Goal: Task Accomplishment & Management: Use online tool/utility

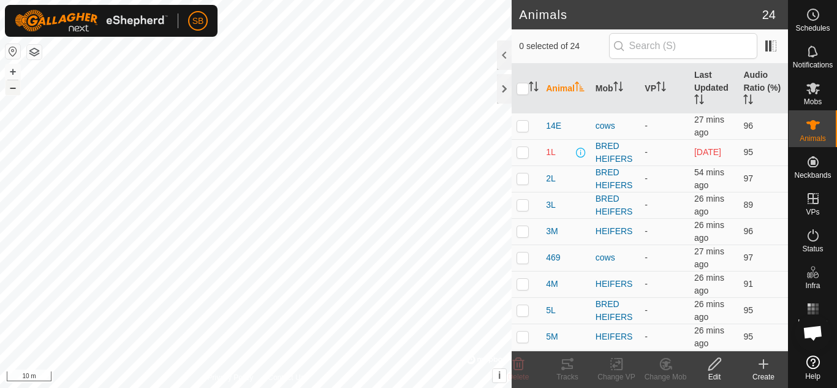
click at [7, 86] on button "–" at bounding box center [13, 87] width 15 height 15
click at [524, 96] on th at bounding box center [526, 89] width 29 height 50
click at [522, 88] on input "checkbox" at bounding box center [523, 89] width 12 height 12
checkbox input "true"
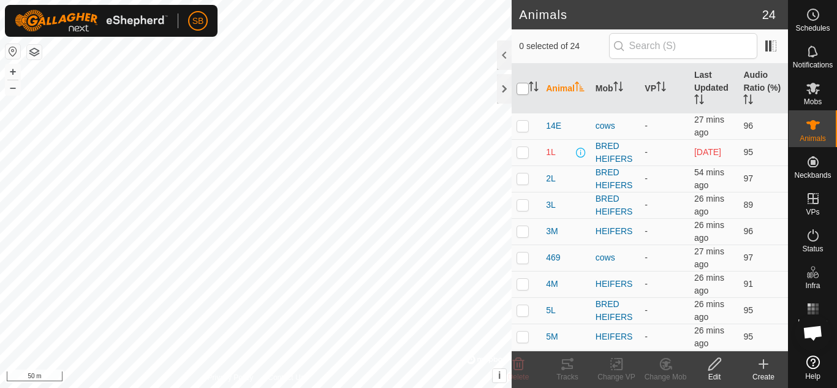
checkbox input "true"
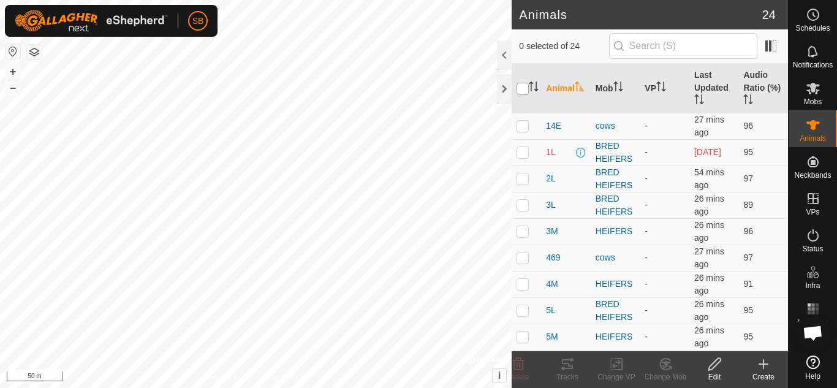
checkbox input "true"
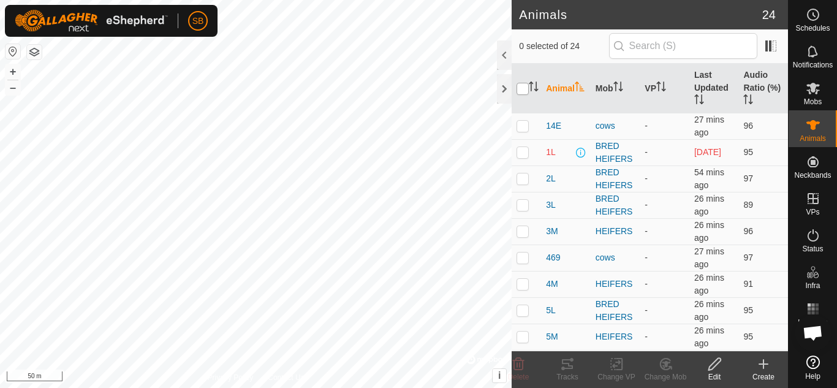
checkbox input "true"
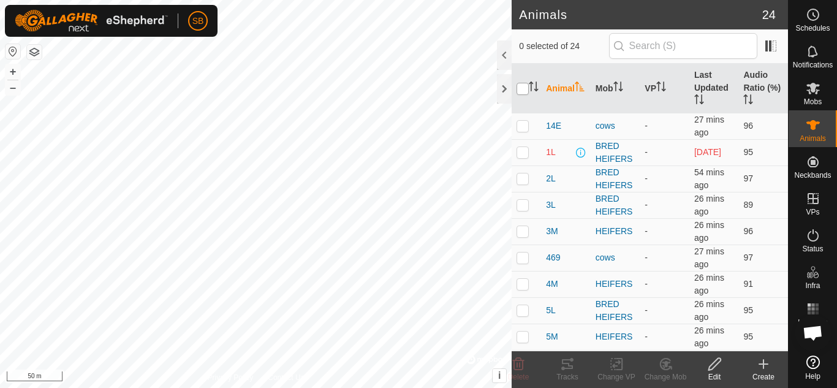
checkbox input "true"
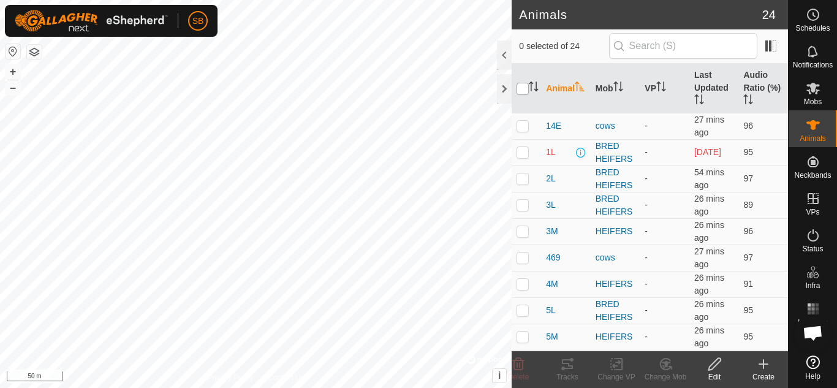
checkbox input "true"
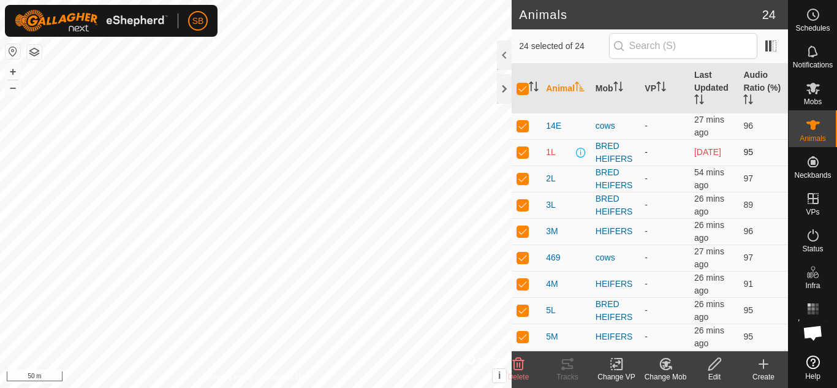
click at [519, 151] on p-checkbox at bounding box center [523, 152] width 12 height 10
checkbox input "false"
click at [525, 232] on p-checkbox at bounding box center [523, 231] width 12 height 10
checkbox input "false"
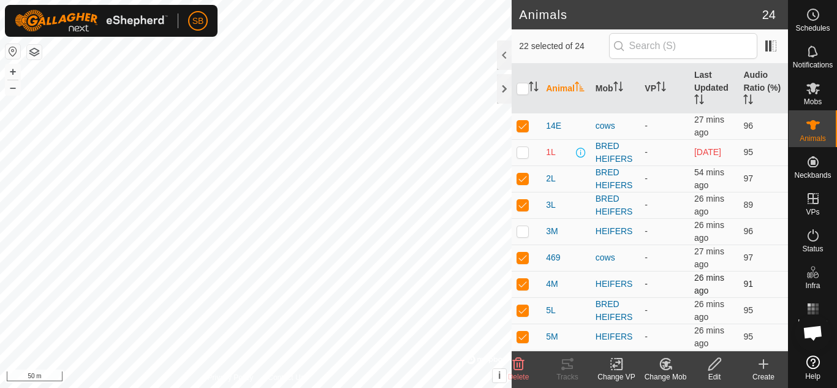
click at [520, 282] on p-checkbox at bounding box center [523, 284] width 12 height 10
checkbox input "false"
click at [524, 333] on p-checkbox at bounding box center [523, 337] width 12 height 10
checkbox input "false"
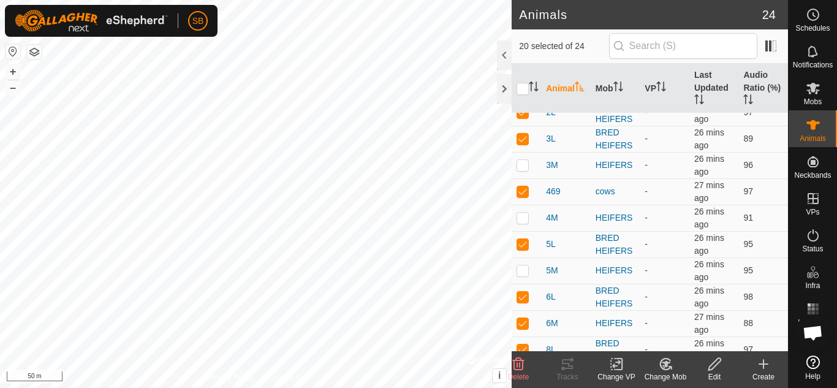
scroll to position [69, 0]
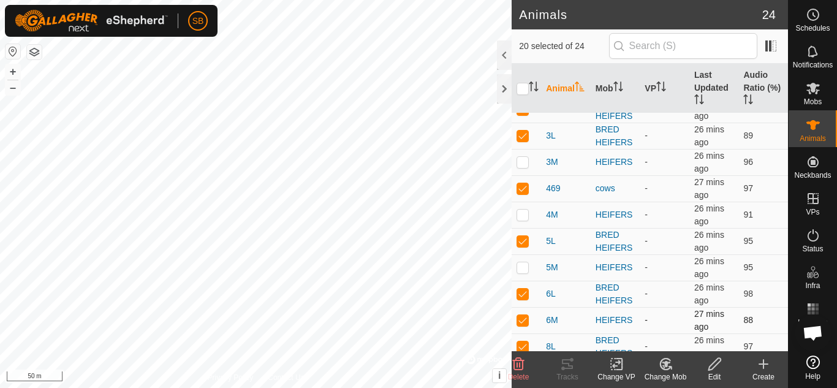
click at [518, 321] on p-checkbox at bounding box center [523, 320] width 12 height 10
checkbox input "false"
click at [612, 374] on div "Change VP" at bounding box center [616, 376] width 49 height 11
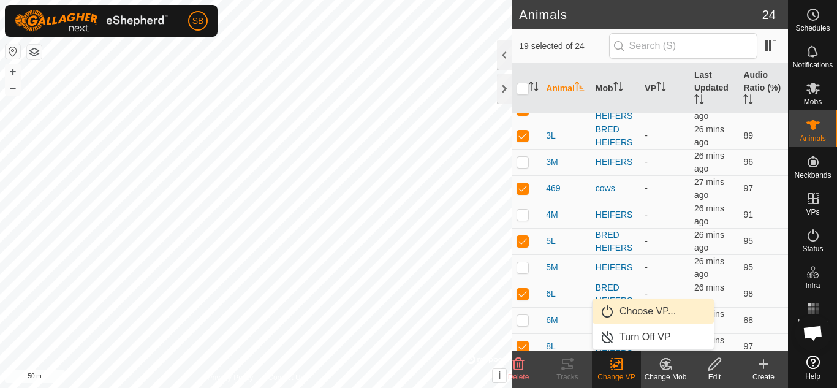
click at [634, 309] on link "Choose VP..." at bounding box center [653, 311] width 121 height 25
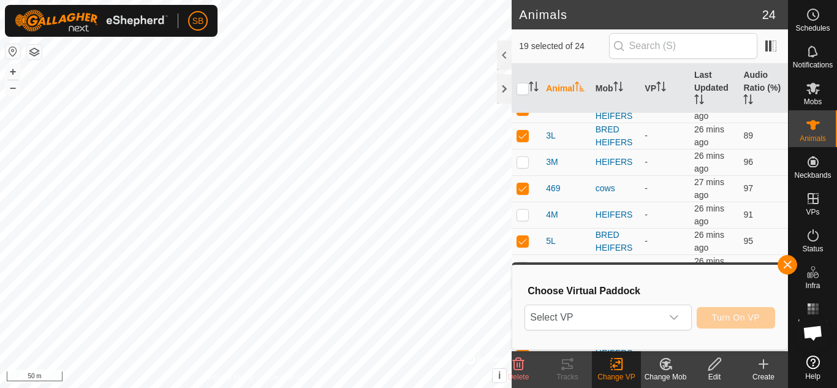
click at [634, 309] on span "Select VP" at bounding box center [593, 317] width 136 height 25
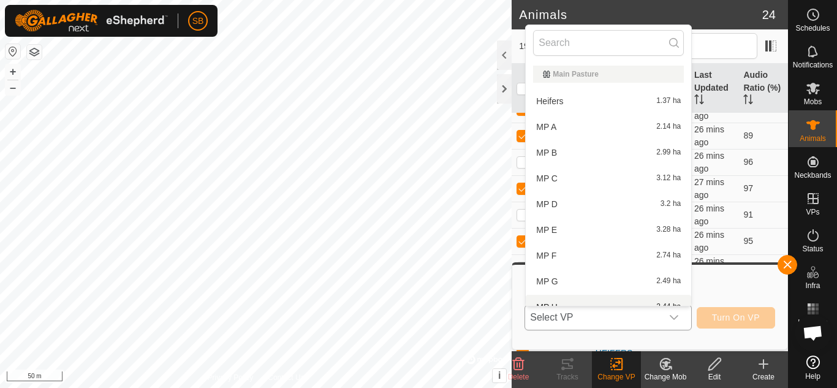
scroll to position [13, 0]
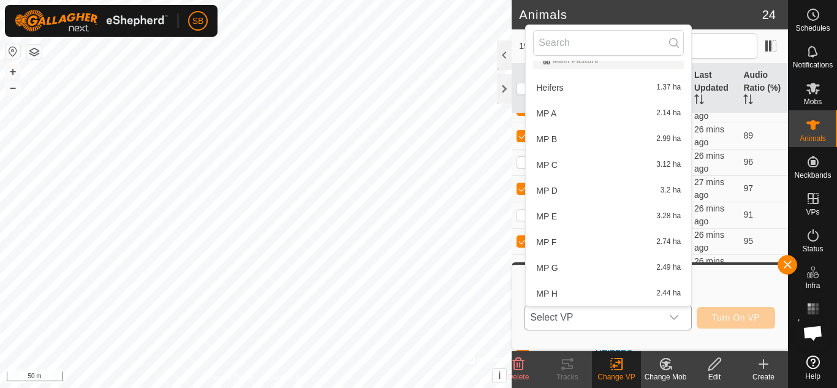
click at [589, 241] on li "MP F 2.74 ha" at bounding box center [608, 242] width 165 height 25
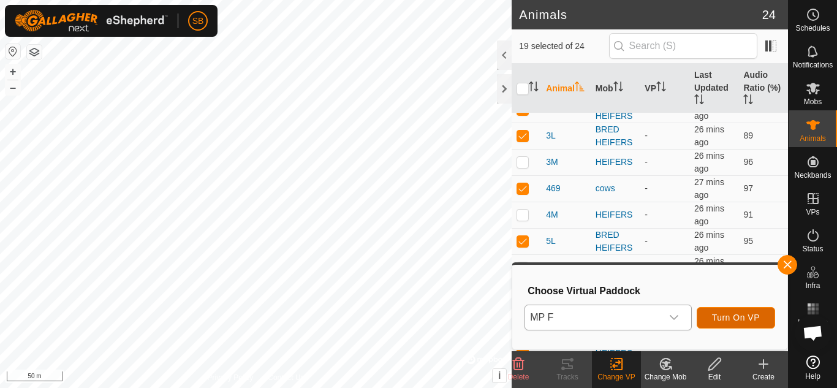
click at [738, 316] on span "Turn On VP" at bounding box center [736, 318] width 48 height 10
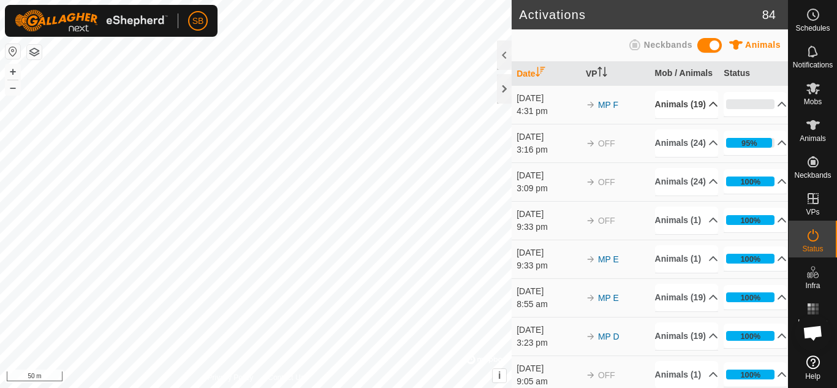
click at [697, 118] on p-accordion-header "Animals (19)" at bounding box center [686, 105] width 63 height 28
